Goal: Transaction & Acquisition: Subscribe to service/newsletter

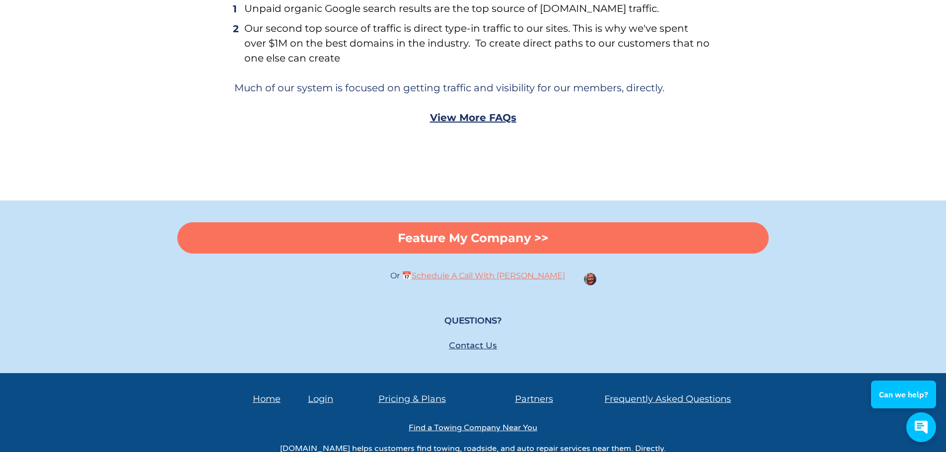
scroll to position [5817, 0]
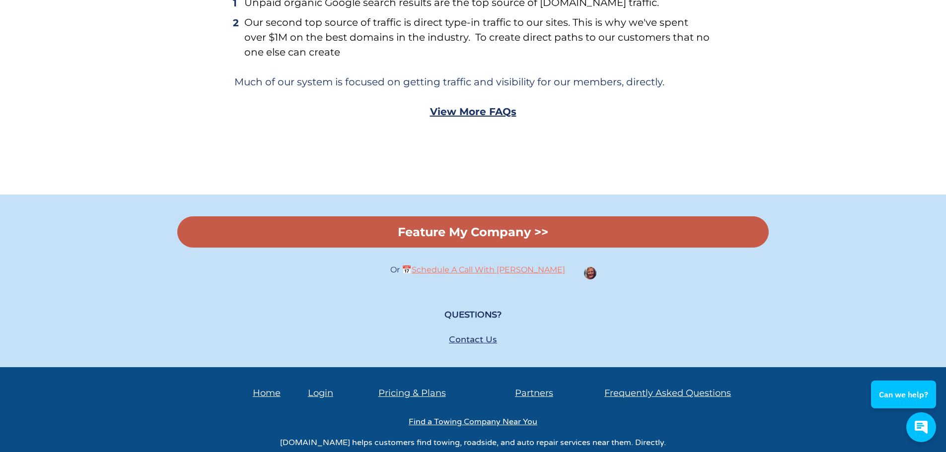
click at [449, 217] on link "Feature My Company >>" at bounding box center [473, 232] width 592 height 31
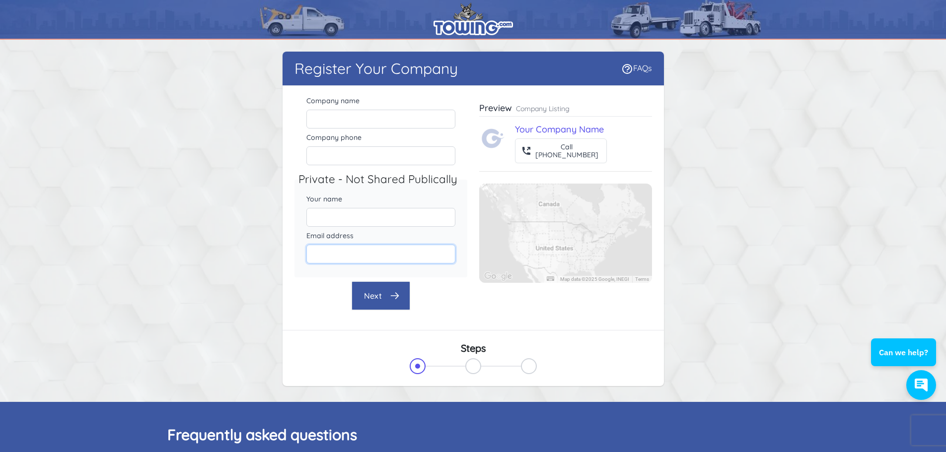
click at [363, 256] on input "Email address" at bounding box center [380, 254] width 149 height 19
paste input "jspadoni1832@fastemailsystems.com"
type input "jspadoni1832@fastemailsystems.com"
click at [349, 210] on input "Your name" at bounding box center [380, 217] width 149 height 19
paste input "Joe Spadoni"
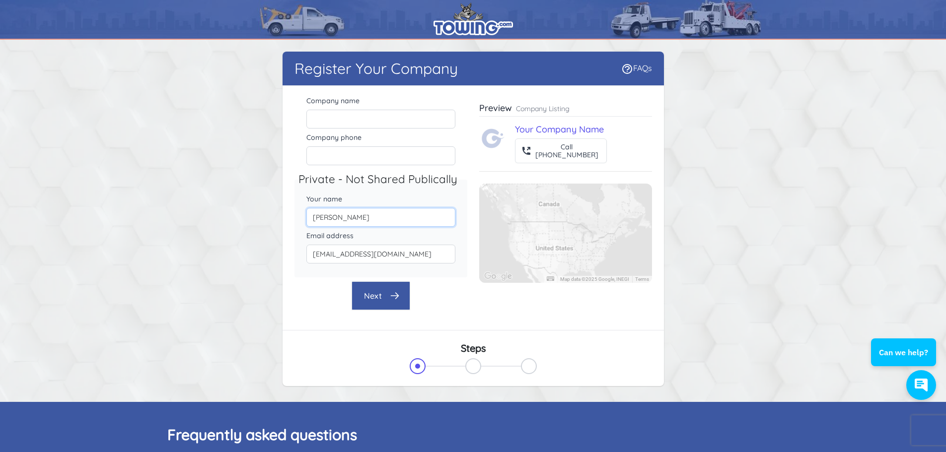
drag, startPoint x: 323, startPoint y: 217, endPoint x: 305, endPoint y: 217, distance: 18.4
click at [305, 217] on div "Your name Joe Spadoni" at bounding box center [381, 210] width 173 height 37
type input "Joe Spadoni"
click at [388, 120] on input "Company name" at bounding box center [380, 119] width 149 height 19
paste input "Foster Towing and Recovery"
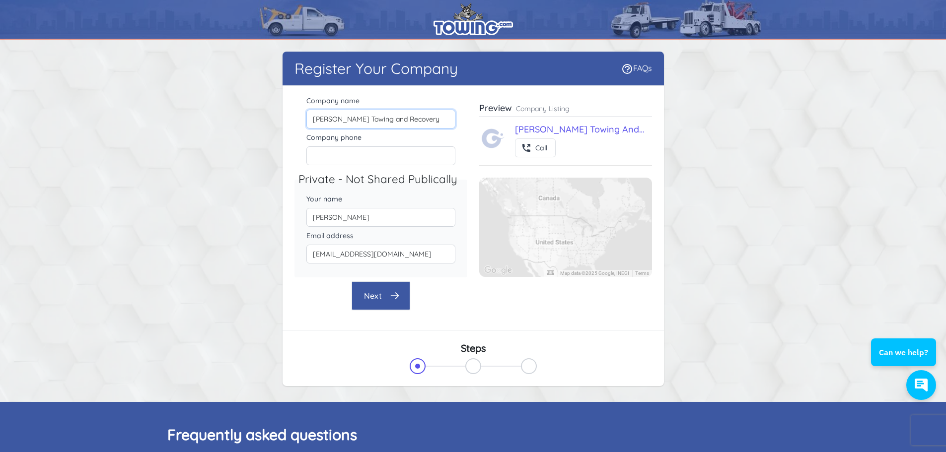
type input "Foster Towing and Recovery"
click at [379, 149] on input "Company phone" at bounding box center [380, 156] width 149 height 19
paste input "(870) 535-9934"
type input "(870) 535-9934"
click at [388, 305] on button "Next" at bounding box center [381, 296] width 59 height 29
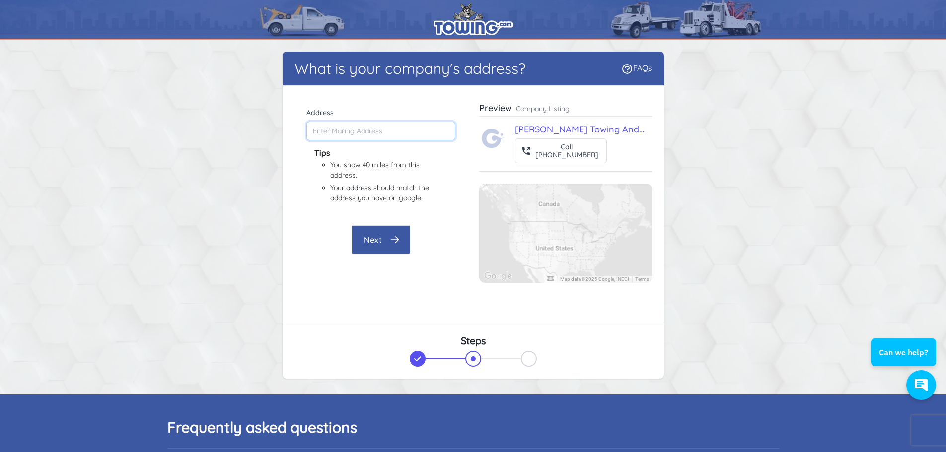
click at [332, 132] on input "Address" at bounding box center [380, 131] width 149 height 19
paste input "4205 W Barraque St"
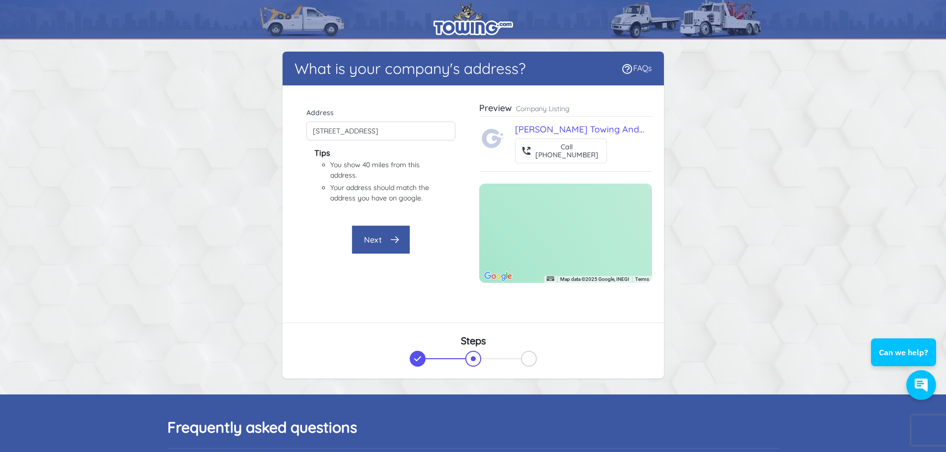
type input "4205 W Barraque St, White Hall, AR 71602, USA"
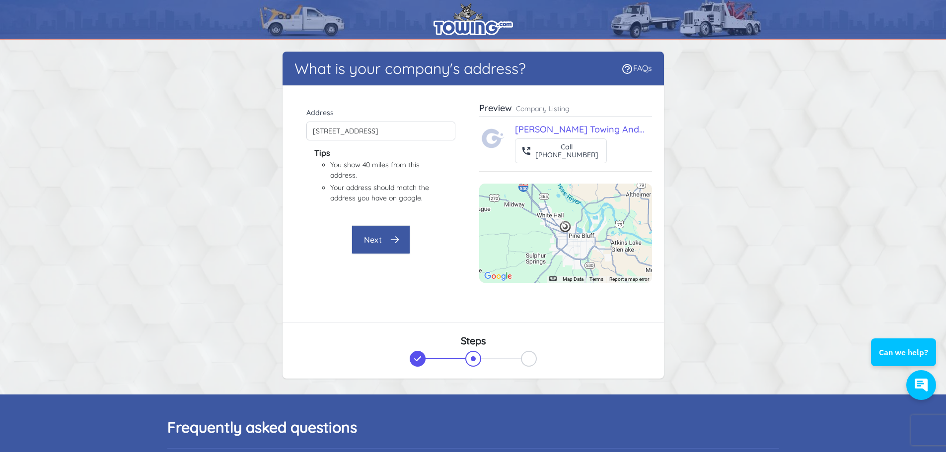
click at [384, 234] on button "Next" at bounding box center [381, 239] width 59 height 29
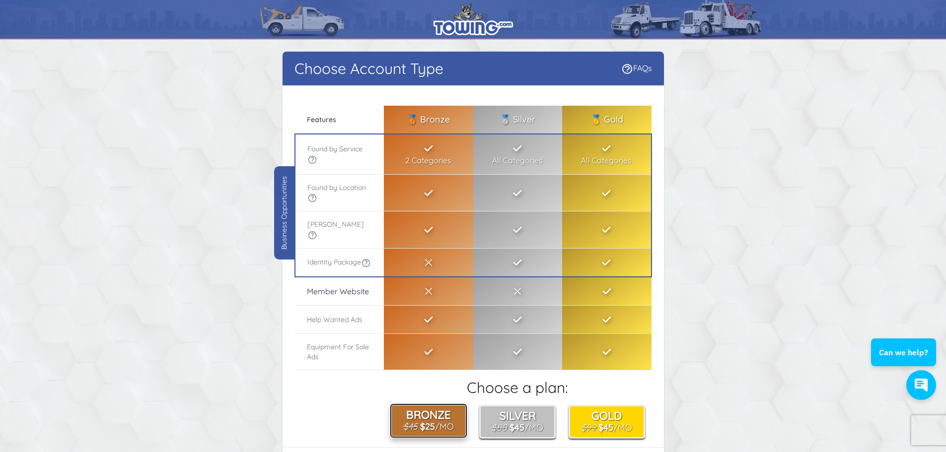
click at [423, 423] on b "$25" at bounding box center [427, 426] width 15 height 11
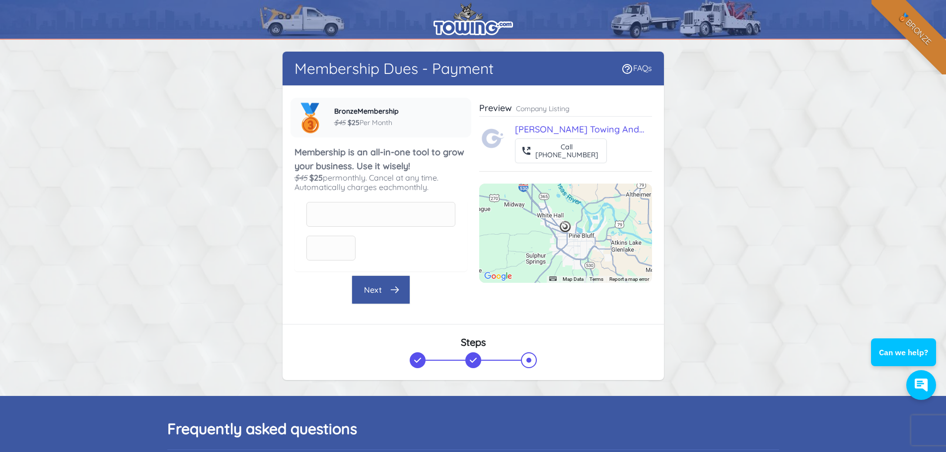
click at [481, 27] on img at bounding box center [473, 18] width 79 height 33
click at [559, 129] on span "Foster Towing and Recovery" at bounding box center [598, 129] width 166 height 11
click at [580, 129] on span "Foster Towing and Recovery" at bounding box center [598, 129] width 166 height 11
click at [473, 21] on img at bounding box center [473, 18] width 79 height 33
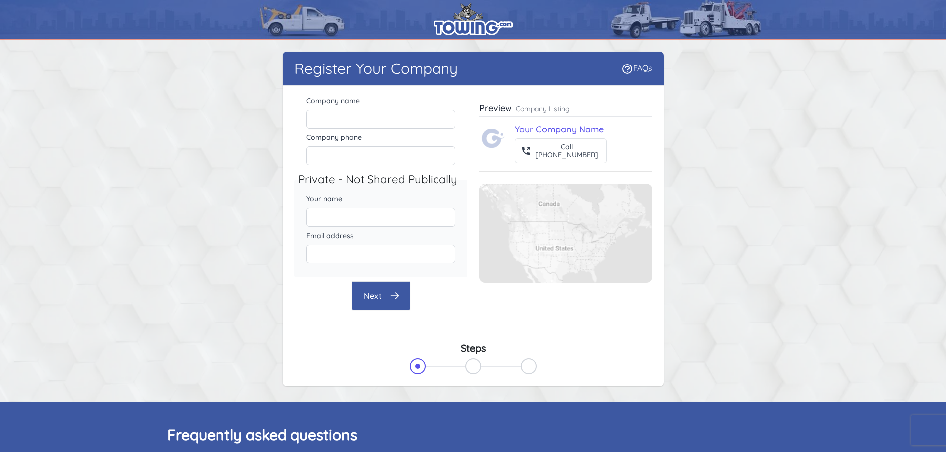
click at [470, 25] on img at bounding box center [473, 18] width 79 height 33
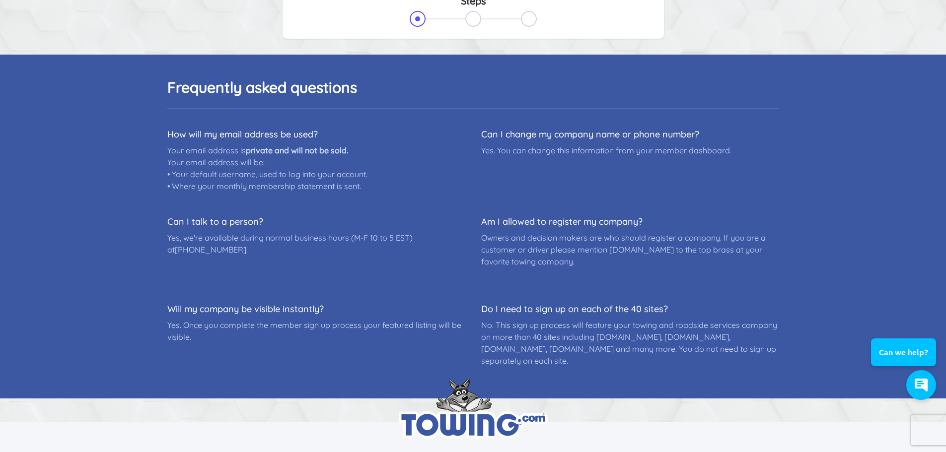
scroll to position [487, 0]
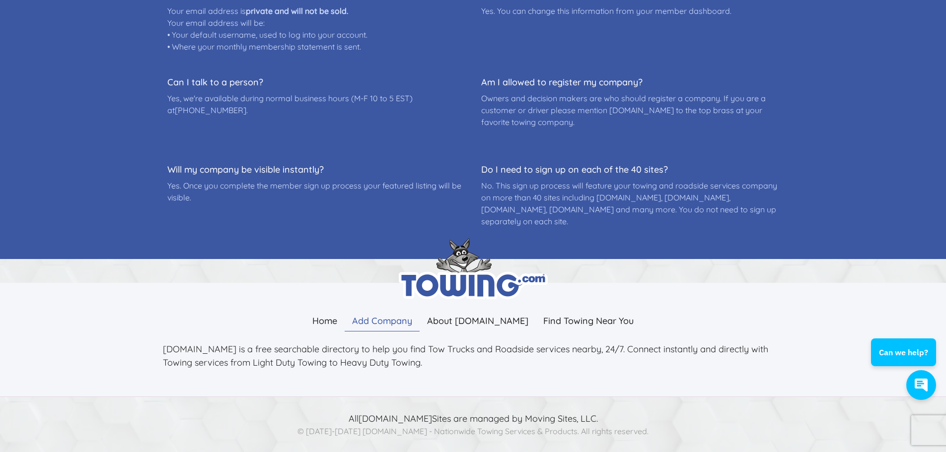
click at [402, 318] on link "Add Company" at bounding box center [382, 320] width 75 height 21
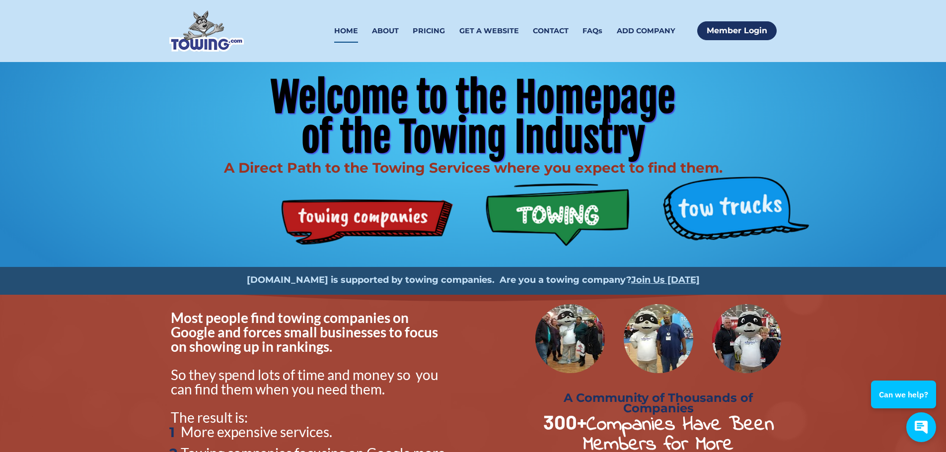
click at [387, 227] on div "Welcome to the Homepage of the Towing Industry A Direct Path to the Towing Serv…" at bounding box center [473, 164] width 636 height 205
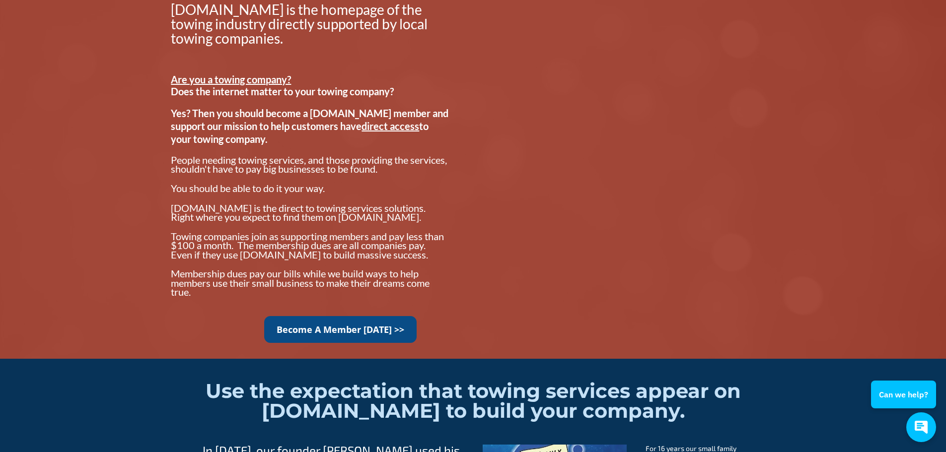
scroll to position [779, 0]
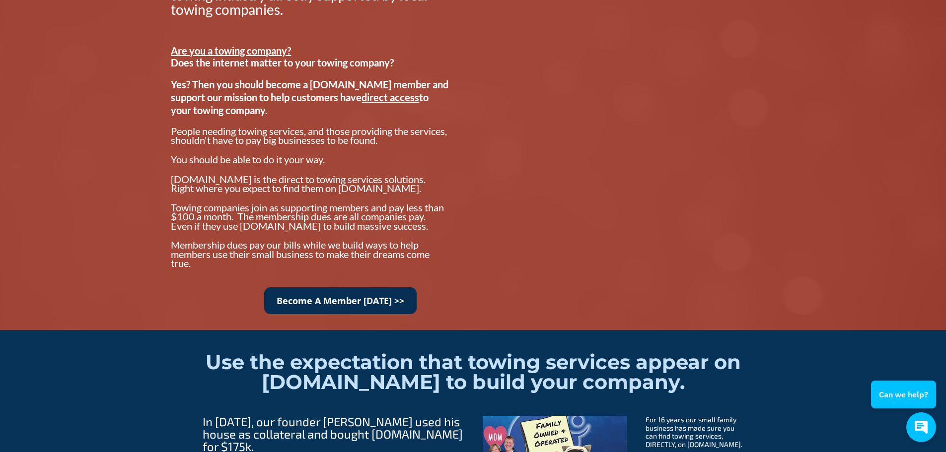
click at [356, 305] on link "Become A Member Today >>" at bounding box center [340, 301] width 152 height 27
